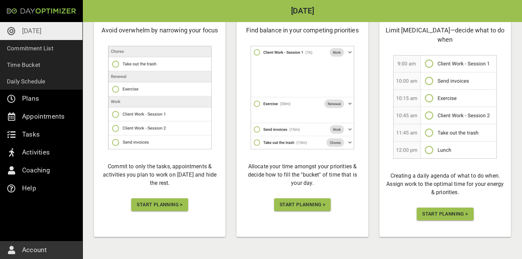
scroll to position [75, 0]
click at [163, 206] on span "Start Planning >" at bounding box center [160, 205] width 46 height 9
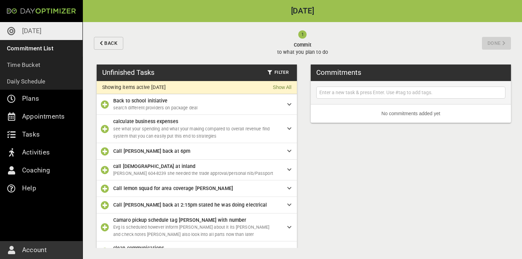
click at [364, 95] on input "text" at bounding box center [411, 92] width 186 height 9
type input "c"
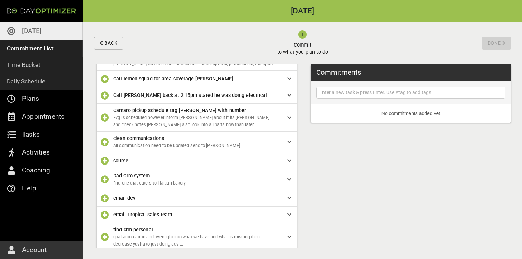
scroll to position [109, 0]
click at [104, 158] on icon "button" at bounding box center [105, 162] width 8 height 8
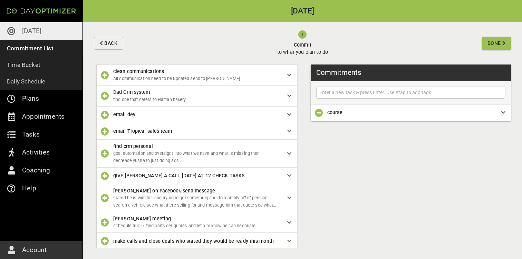
scroll to position [162, 0]
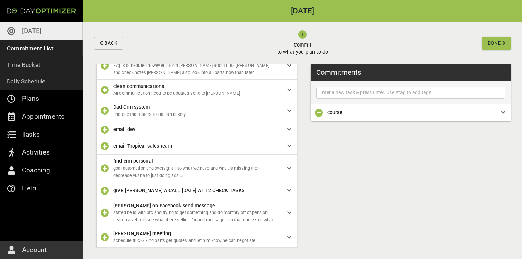
click at [335, 94] on input "text" at bounding box center [411, 92] width 186 height 9
type input "content send to [PERSON_NAME]"
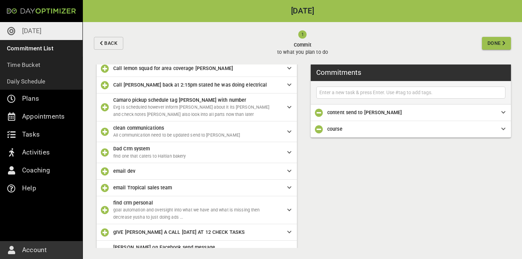
scroll to position [119, 0]
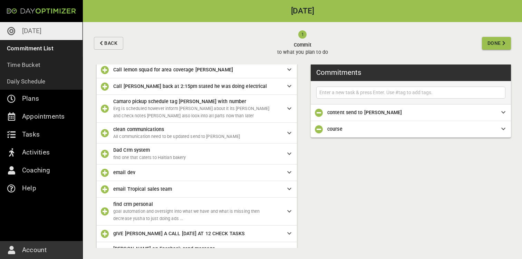
click at [105, 208] on icon "button" at bounding box center [105, 211] width 8 height 8
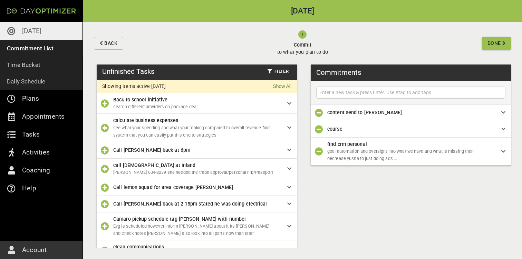
scroll to position [0, 0]
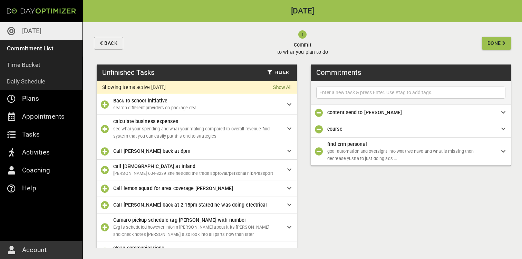
click at [105, 127] on icon "button" at bounding box center [105, 129] width 8 height 8
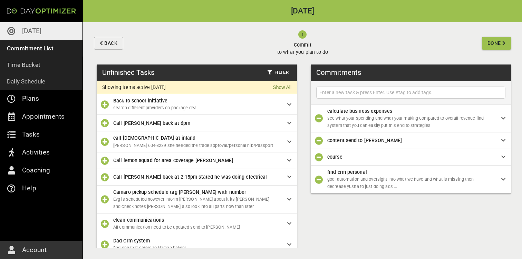
click at [379, 91] on input "text" at bounding box center [411, 92] width 186 height 9
type input "dev doc what is missing and add to customize to whats missing"
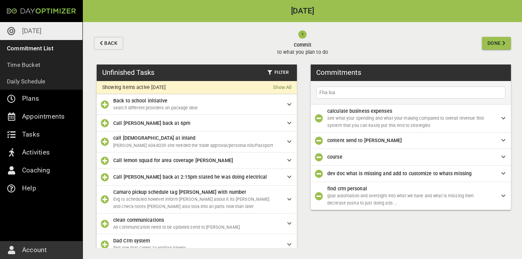
type input "Fha loan"
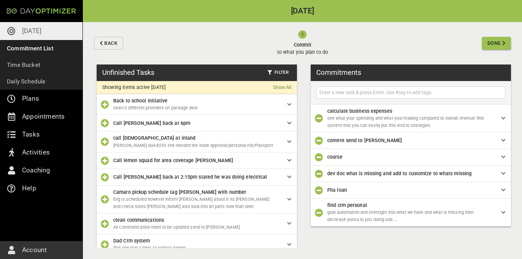
click at [496, 43] on span "Done" at bounding box center [493, 43] width 13 height 9
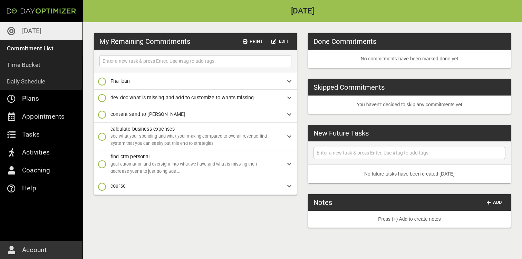
click at [153, 64] on input "text" at bounding box center [195, 61] width 188 height 9
type input "email for boat contract"
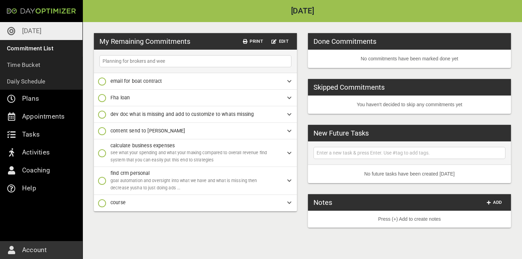
type input "Planning for brokers and week"
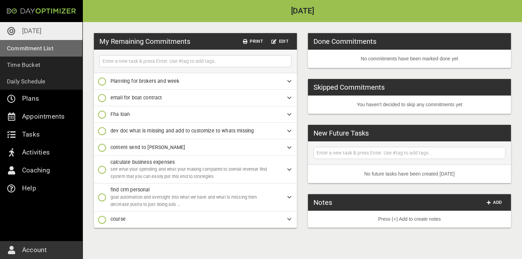
click at [45, 54] on link "Commitment List" at bounding box center [41, 48] width 83 height 17
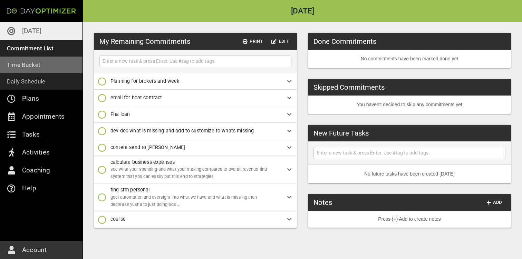
click at [42, 66] on link "Time Bucket" at bounding box center [41, 65] width 83 height 17
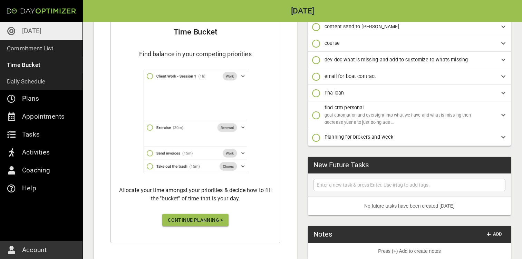
scroll to position [129, 0]
click at [190, 216] on span "Continue Planning >" at bounding box center [195, 220] width 55 height 9
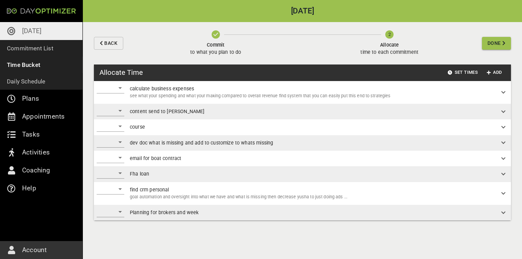
click at [118, 88] on div "​" at bounding box center [111, 88] width 28 height 11
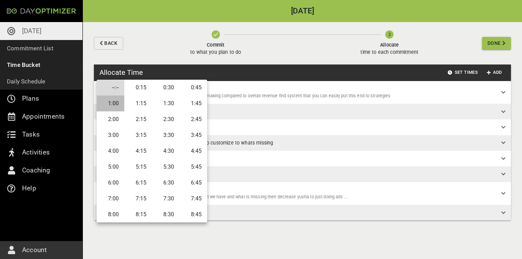
click at [118, 104] on li "1:00" at bounding box center [111, 104] width 28 height 16
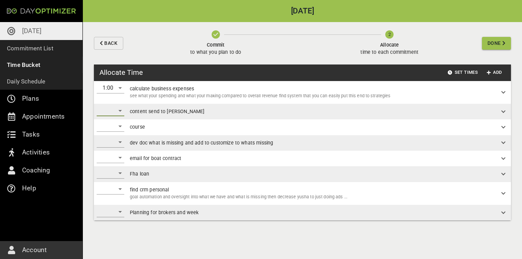
click at [120, 113] on div "​" at bounding box center [111, 110] width 28 height 11
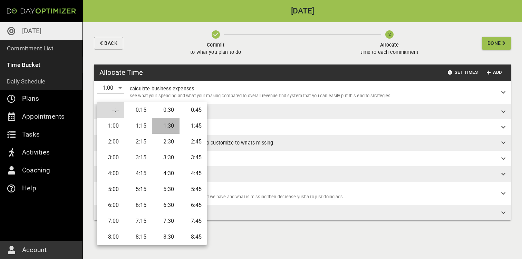
click at [170, 126] on li "1:30" at bounding box center [166, 126] width 28 height 16
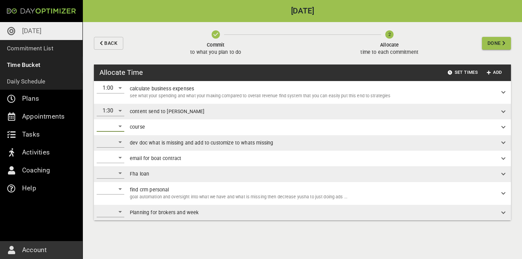
click at [114, 131] on div "​" at bounding box center [111, 126] width 28 height 11
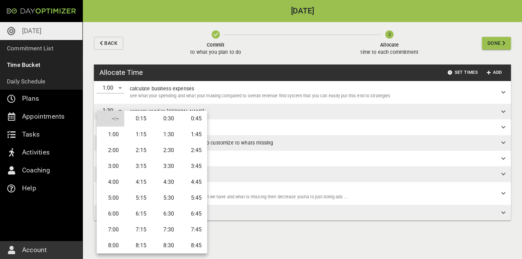
click at [116, 151] on li "2:00" at bounding box center [111, 151] width 28 height 16
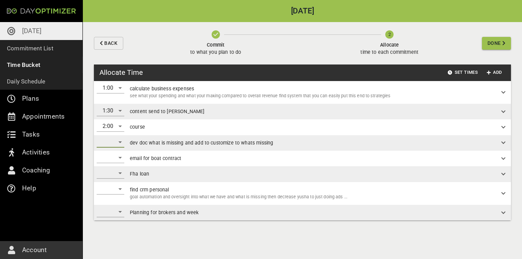
click at [112, 143] on div "​" at bounding box center [111, 142] width 28 height 11
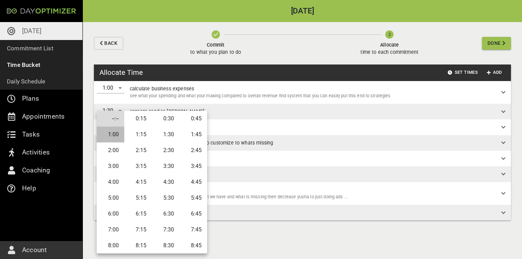
click at [115, 138] on li "1:00" at bounding box center [111, 135] width 28 height 16
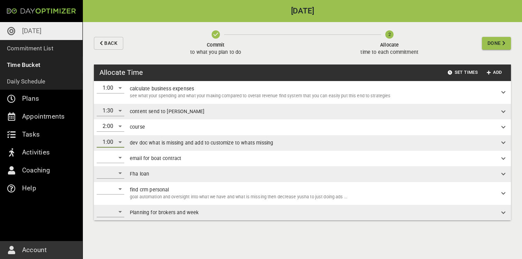
click at [119, 156] on div "​" at bounding box center [111, 157] width 28 height 11
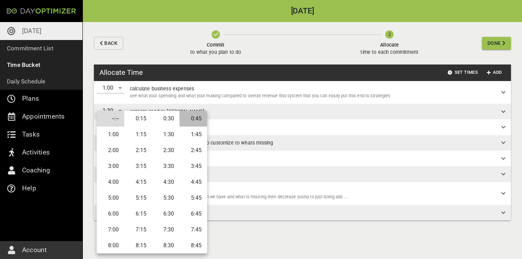
click at [191, 120] on li "0:45" at bounding box center [194, 119] width 28 height 16
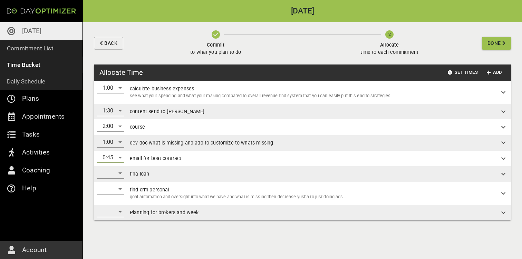
click at [116, 177] on div "​" at bounding box center [111, 173] width 28 height 11
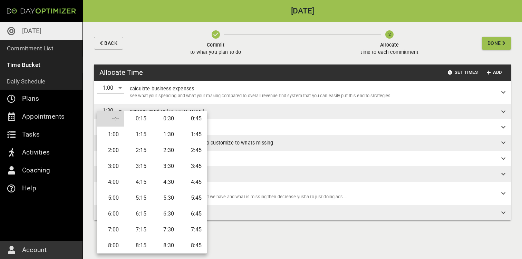
click at [118, 135] on li "1:00" at bounding box center [111, 135] width 28 height 16
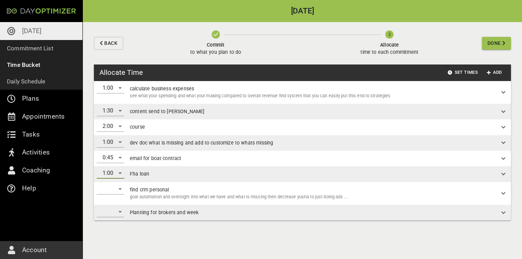
click at [117, 191] on div "​" at bounding box center [111, 189] width 28 height 11
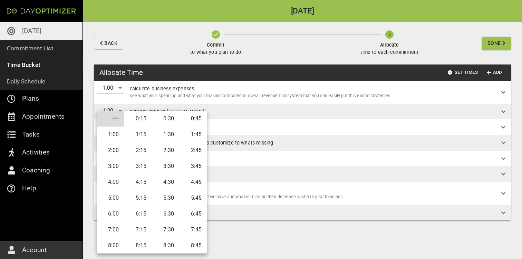
click at [114, 135] on li "1:00" at bounding box center [111, 135] width 28 height 16
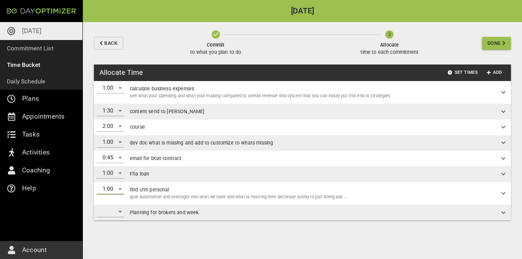
click at [117, 209] on div "​" at bounding box center [111, 211] width 28 height 11
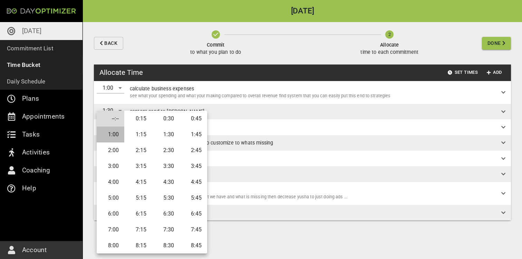
click at [119, 136] on li "1:00" at bounding box center [111, 135] width 28 height 16
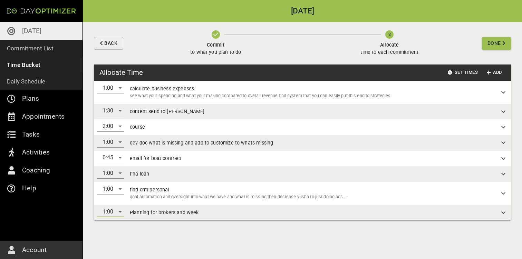
click at [117, 189] on div "1:00" at bounding box center [111, 189] width 28 height 11
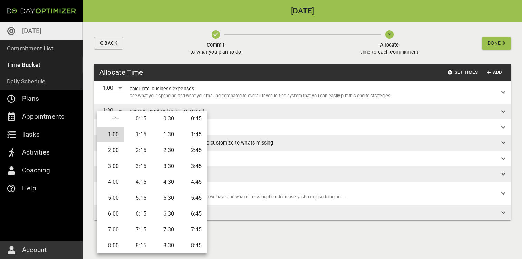
click at [193, 119] on li "0:45" at bounding box center [194, 119] width 28 height 16
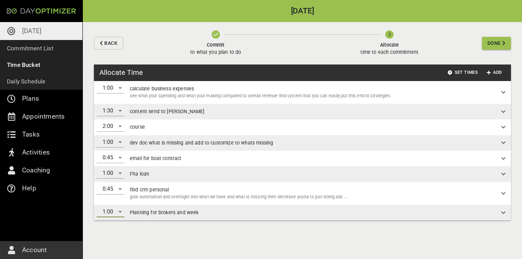
click at [115, 210] on div "1:00" at bounding box center [111, 211] width 28 height 11
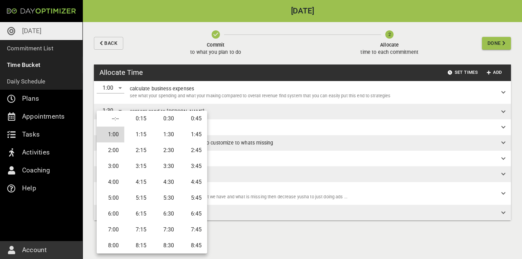
click at [190, 121] on li "0:45" at bounding box center [194, 119] width 28 height 16
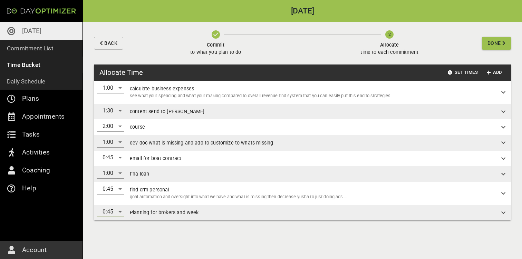
click at [121, 126] on div "2:00" at bounding box center [111, 126] width 28 height 11
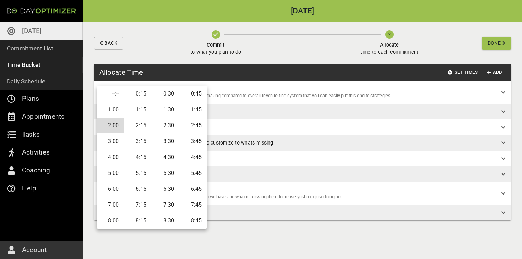
click at [162, 111] on li "1:30" at bounding box center [166, 110] width 28 height 16
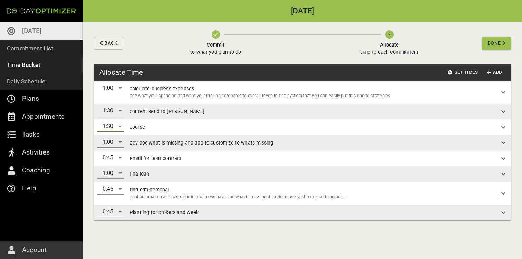
click at [489, 45] on span "Done" at bounding box center [493, 43] width 13 height 9
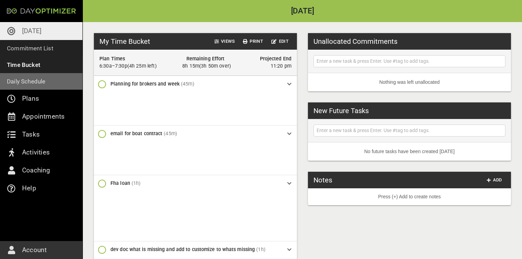
click at [33, 80] on p "Daily Schedule" at bounding box center [26, 82] width 39 height 10
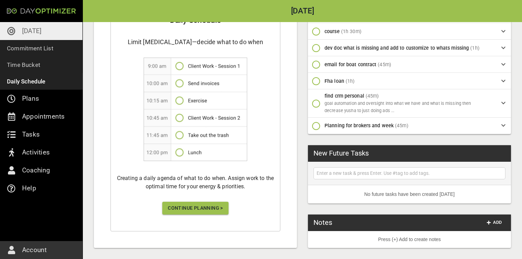
scroll to position [129, 0]
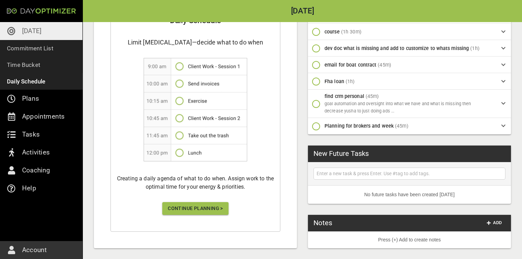
click at [192, 202] on div "Daily Schedule Limit [MEDICAL_DATA]—decide what to do when Creating a daily age…" at bounding box center [195, 117] width 170 height 229
click at [192, 210] on span "Continue Planning >" at bounding box center [195, 208] width 55 height 9
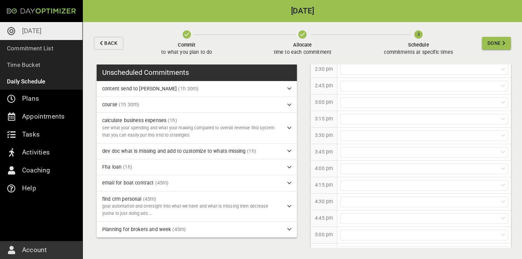
scroll to position [555, 0]
click at [355, 98] on div at bounding box center [424, 97] width 168 height 11
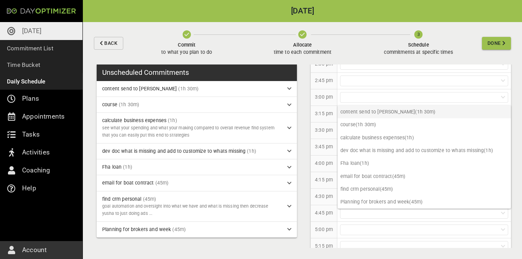
click at [363, 113] on p "content send to yusha (1h 30m)" at bounding box center [424, 112] width 173 height 13
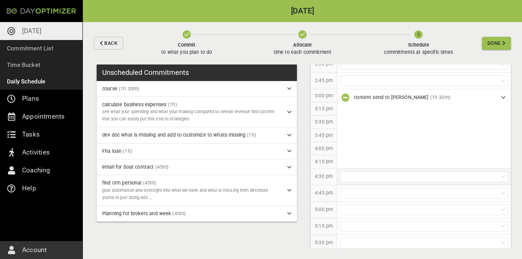
click at [380, 177] on div at bounding box center [424, 177] width 168 height 11
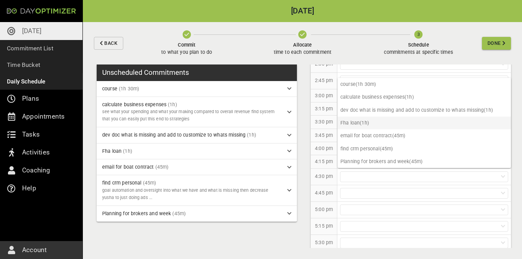
scroll to position [0, 0]
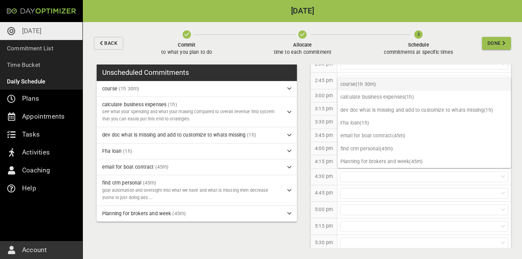
click at [369, 86] on p "course (1h 30m)" at bounding box center [424, 84] width 173 height 13
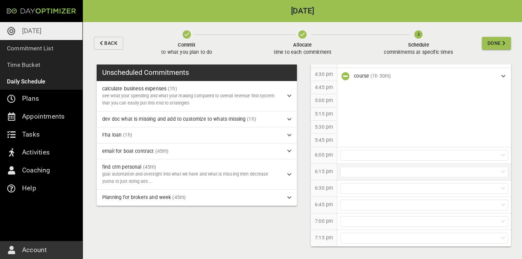
scroll to position [656, 0]
click at [377, 157] on div at bounding box center [424, 156] width 168 height 11
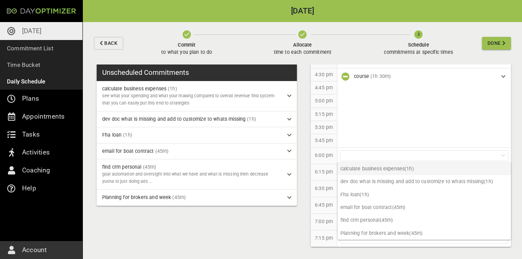
click at [379, 170] on p "calculate business expenses (1h)" at bounding box center [424, 169] width 173 height 13
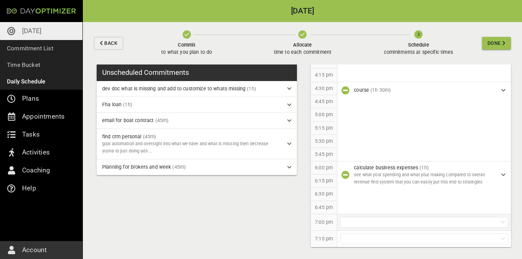
click at [379, 223] on div at bounding box center [424, 222] width 168 height 11
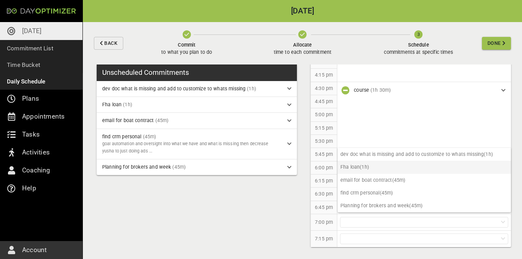
click at [381, 166] on p "Fha loan (1h)" at bounding box center [424, 167] width 173 height 13
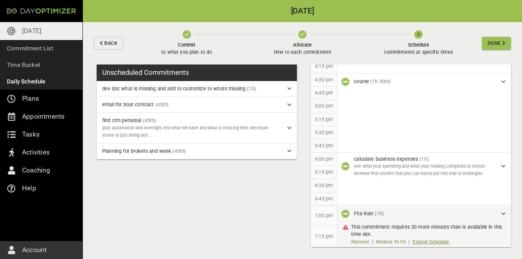
scroll to position [650, 0]
click at [431, 241] on link "Extend Schedule" at bounding box center [431, 242] width 37 height 7
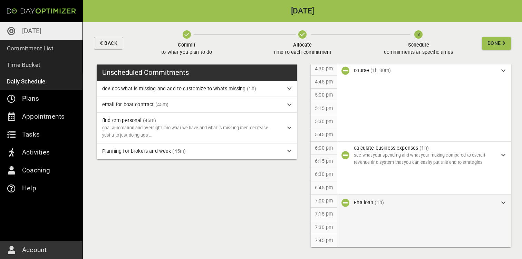
scroll to position [661, 0]
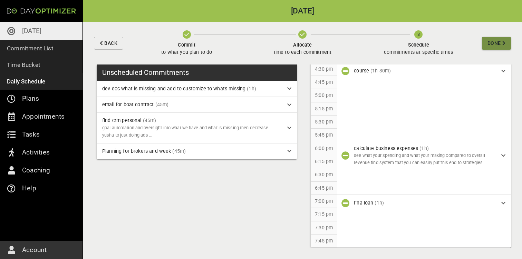
click at [497, 48] on button "Done" at bounding box center [496, 43] width 29 height 13
